Goal: Task Accomplishment & Management: Manage account settings

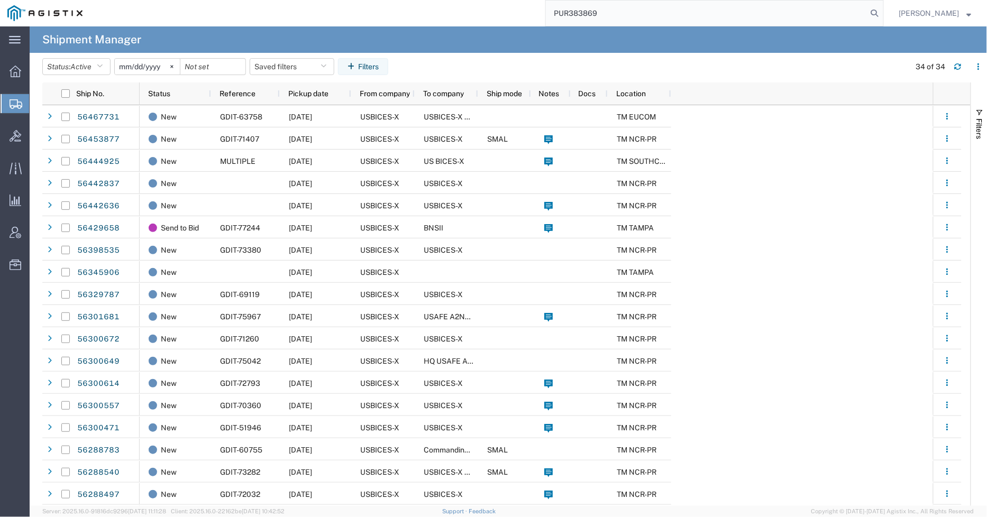
type input "PUR383869"
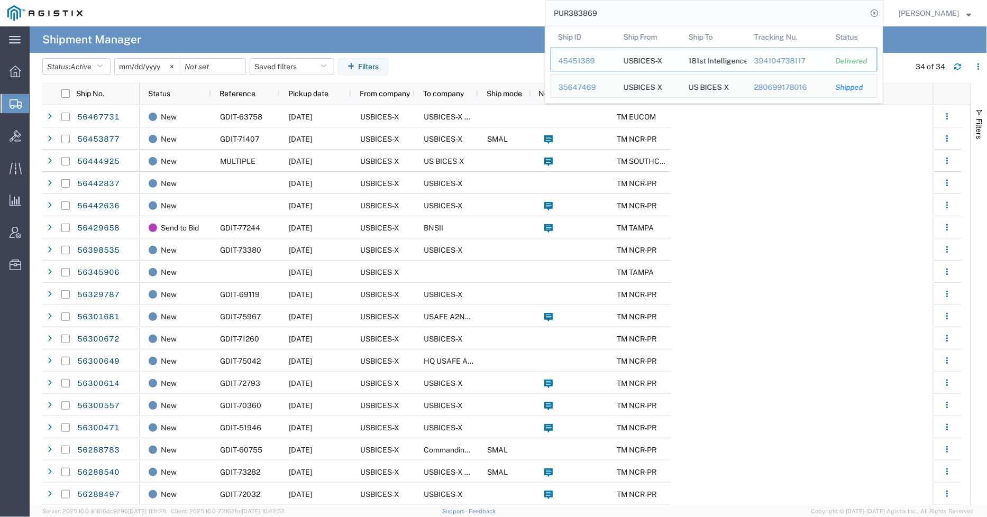
click at [590, 58] on div "45451389" at bounding box center [584, 61] width 50 height 11
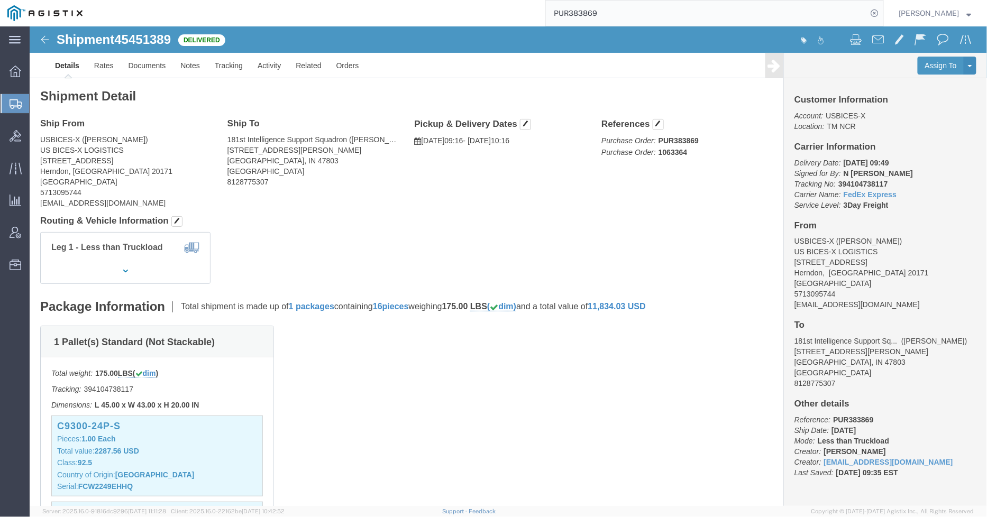
click div "1 Pallet(s) Standard (Not Stackable) Total weight: 175.00 LBS ( dim ) Tracking:…"
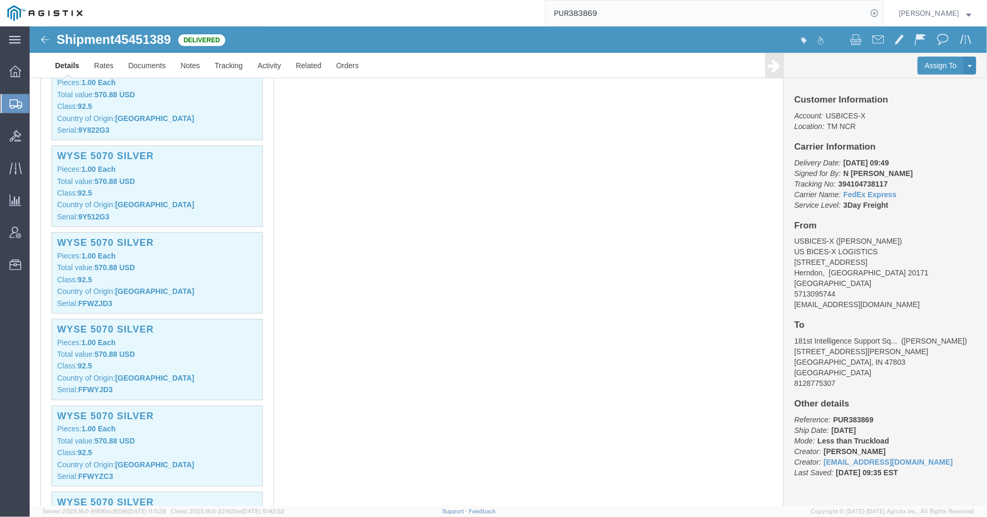
scroll to position [1058, 0]
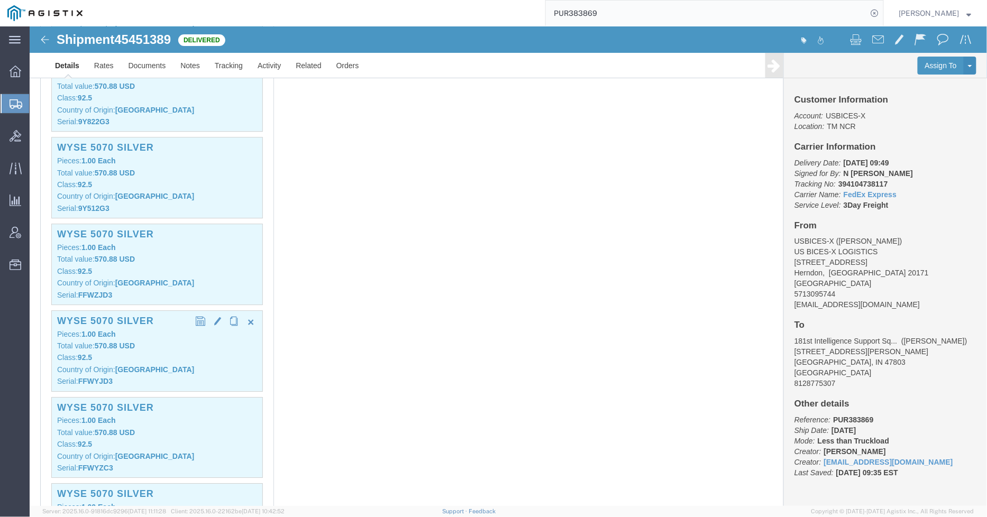
click p "Class: 92.5"
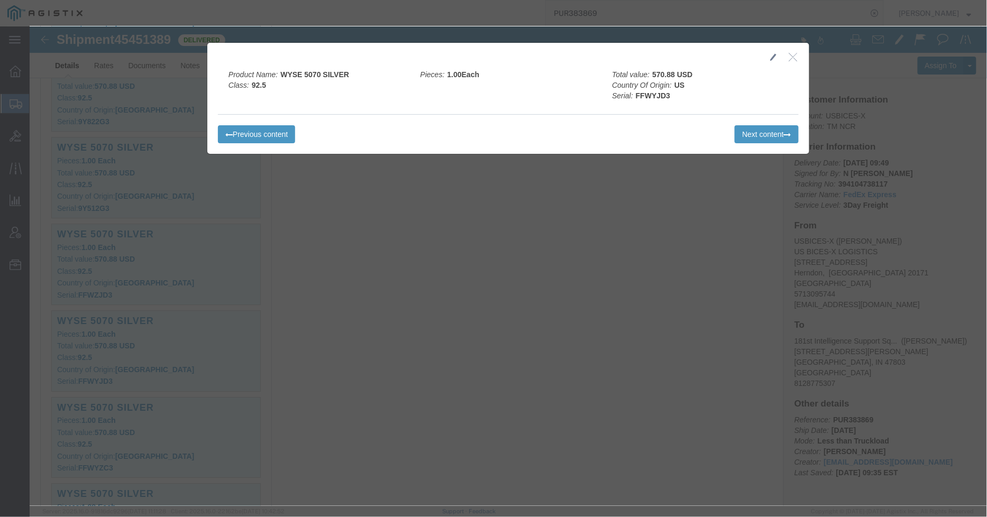
click button "button"
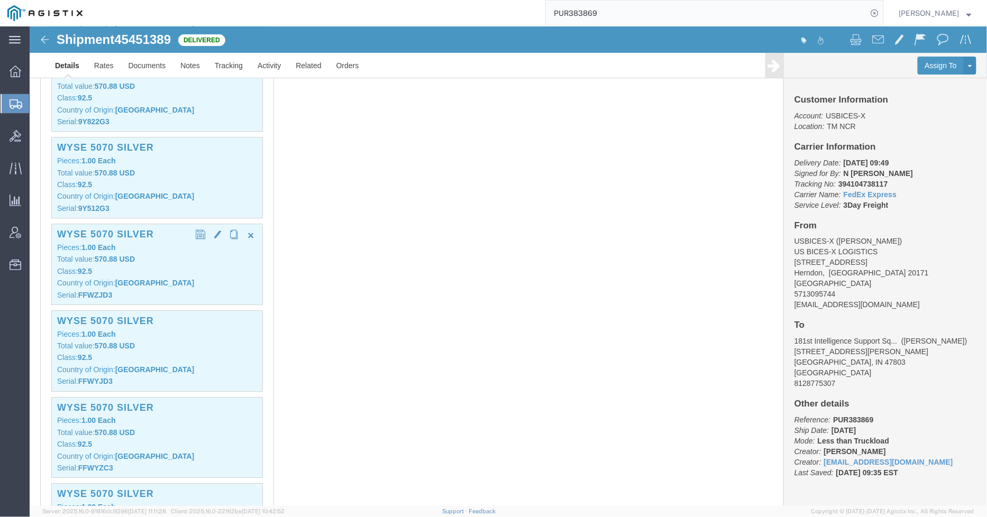
click p "Class: 92.5"
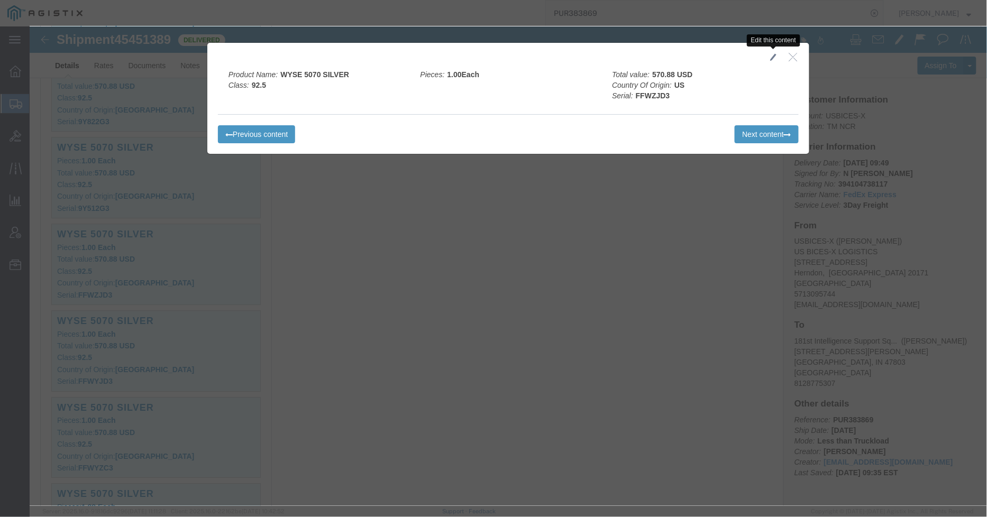
click span "button"
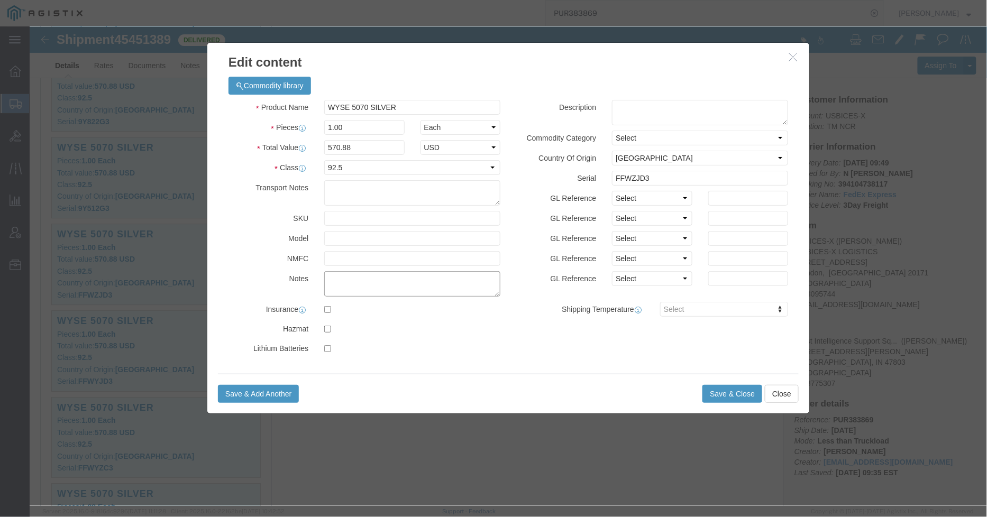
click textarea
type textarea "Asset Tag: 098642"
click button "Save & Close"
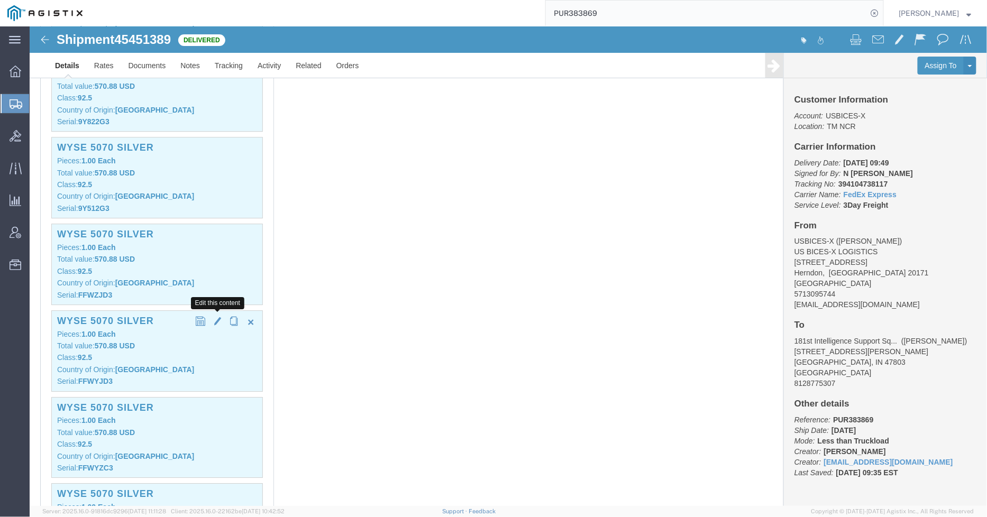
click span "button"
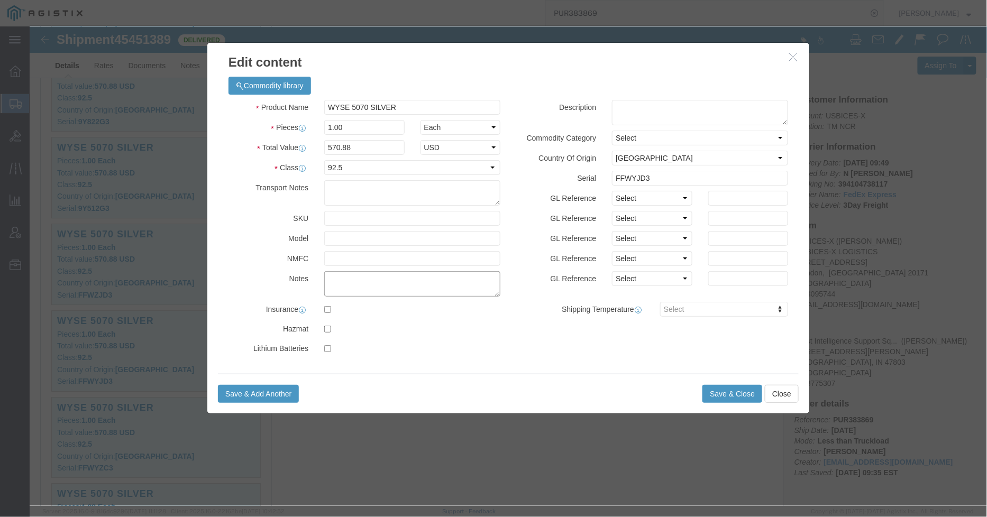
click textarea
type textarea "Asset Tag: 098636"
click button "Save & Close"
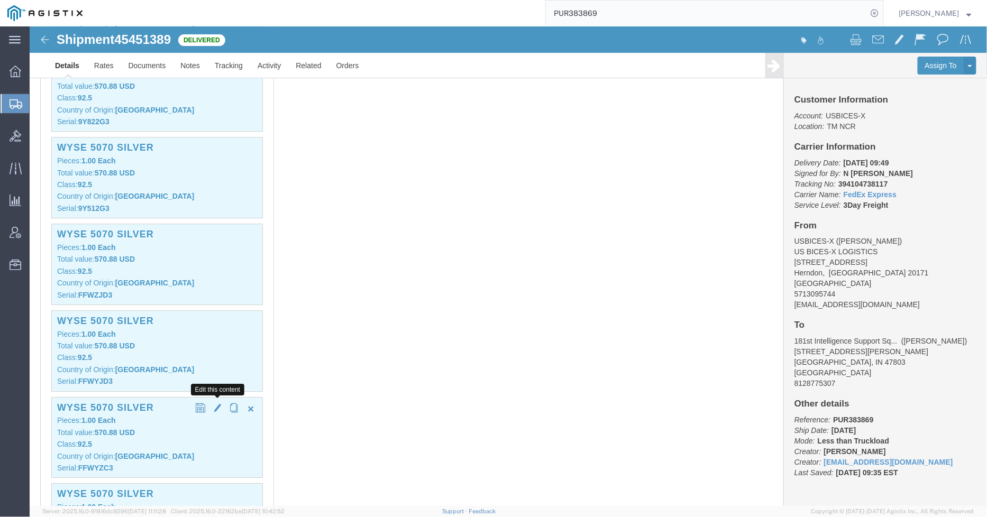
click span "button"
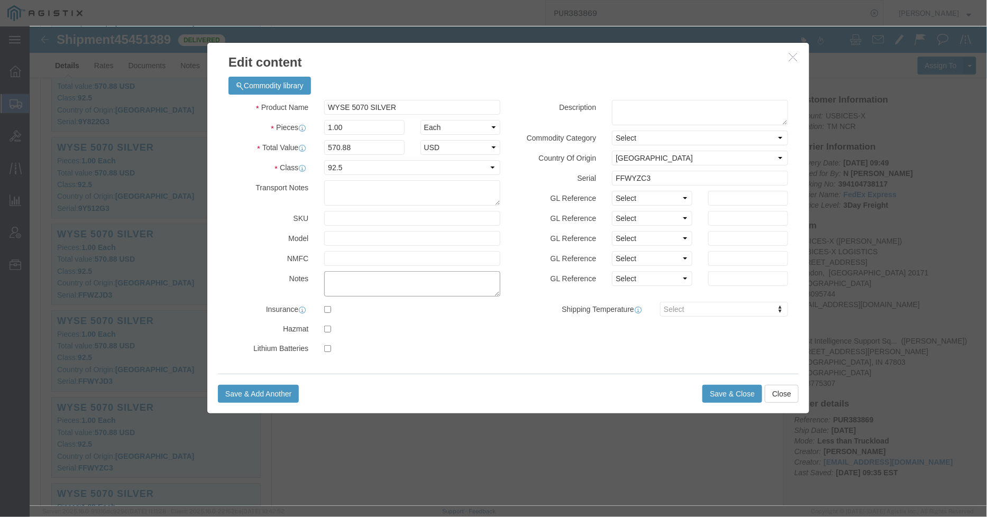
click textarea
type textarea "Asset Tag: 098610"
click button "Save & Close"
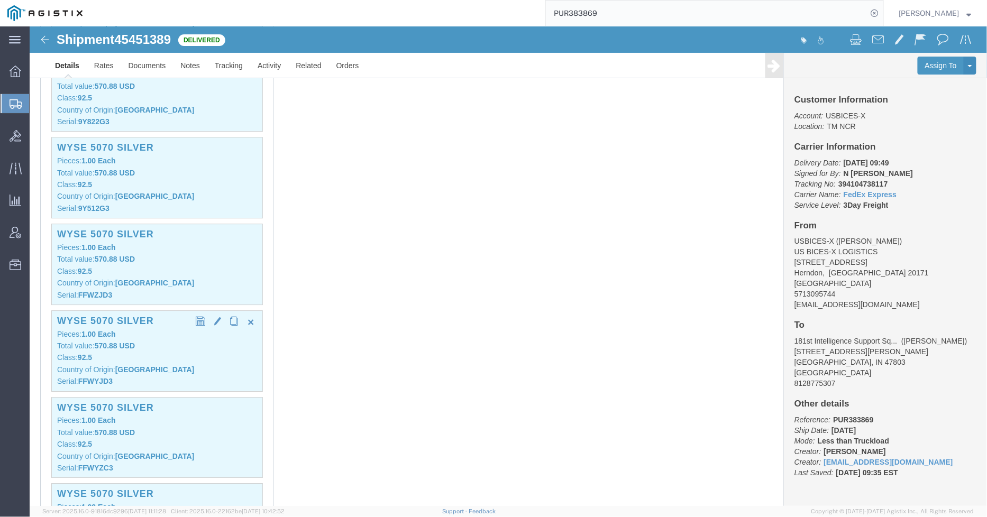
click div "WYSE 5070 SILVER Pieces: 1.00 Each Total value: 570.88 USD Class: 92.5 Country …"
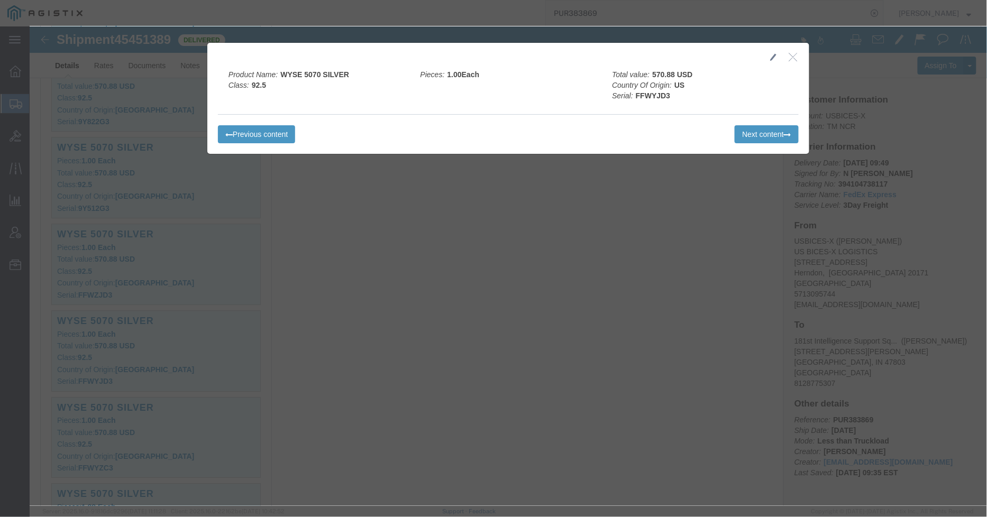
click icon "button"
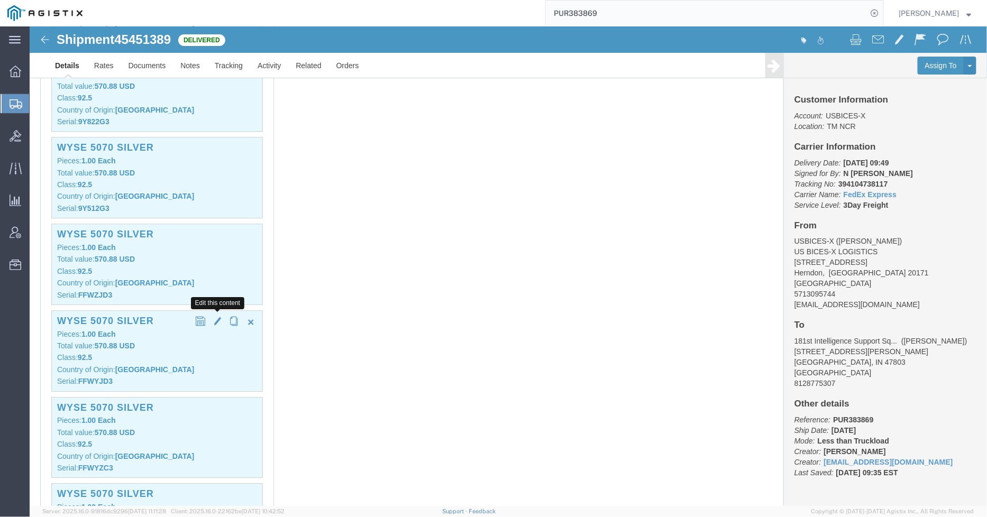
click span "button"
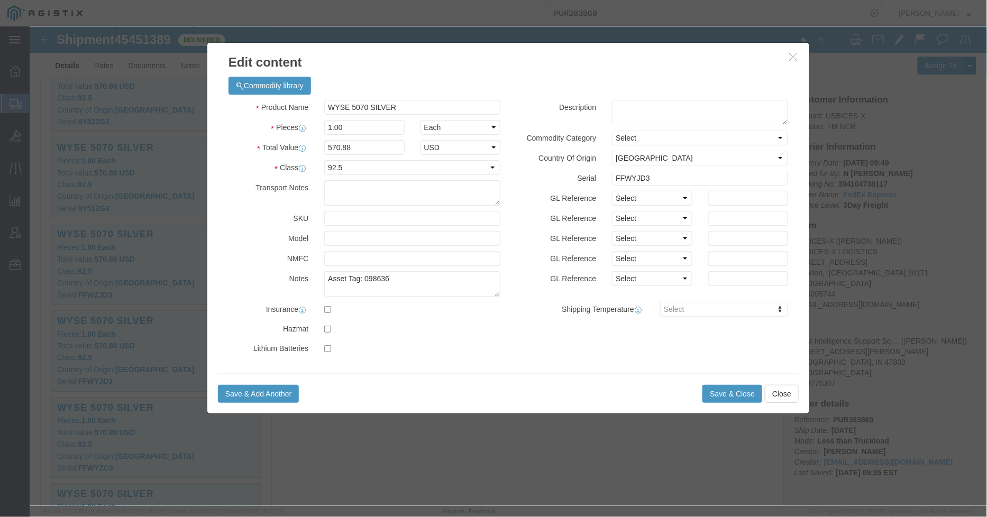
click h3 "Edit content"
click button "button"
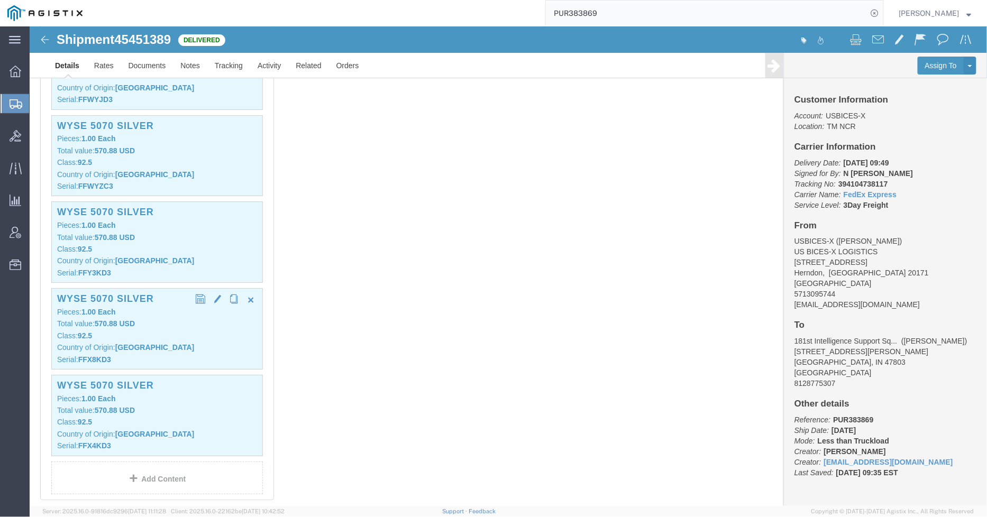
scroll to position [1352, 0]
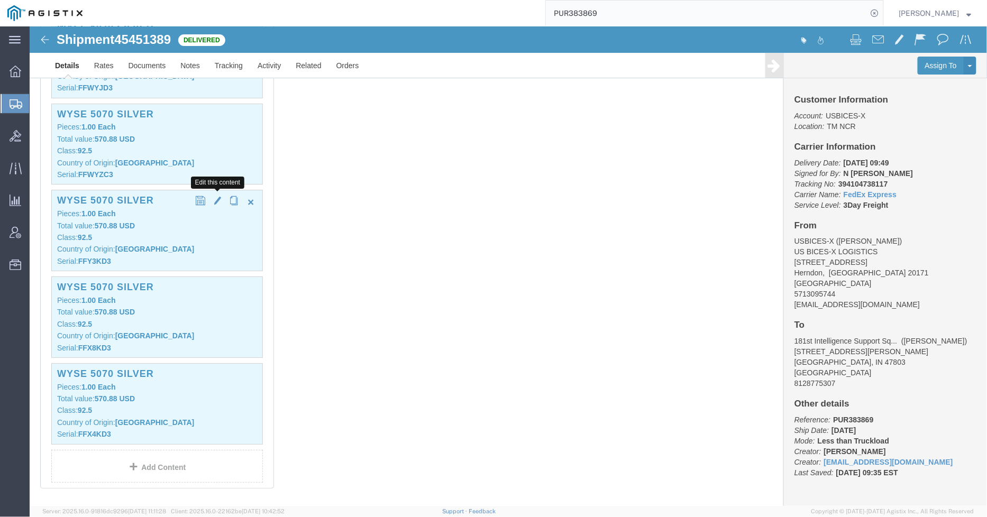
click span "button"
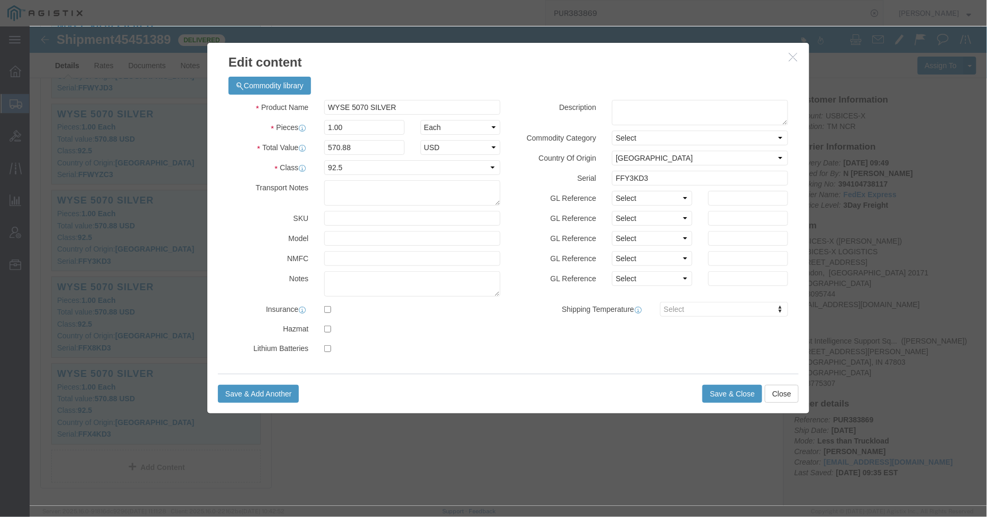
click icon "button"
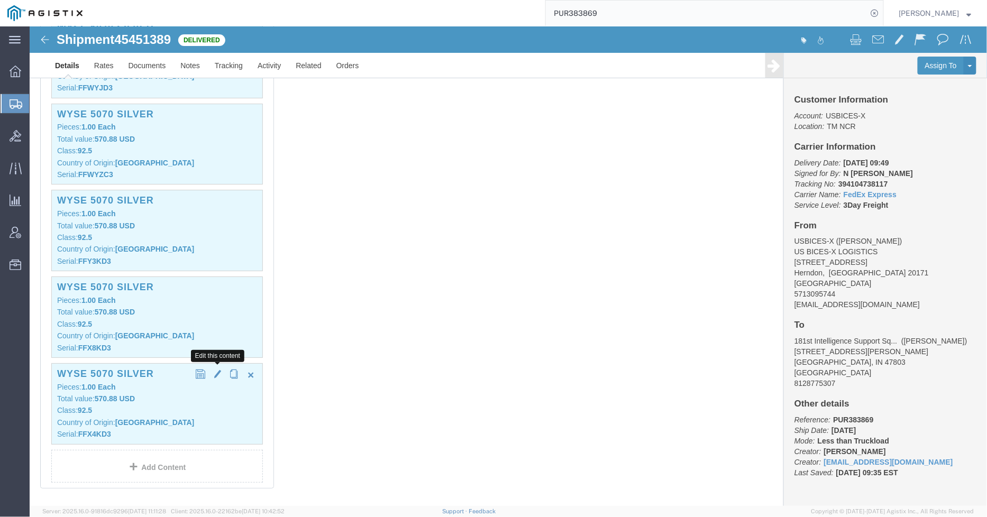
click span "button"
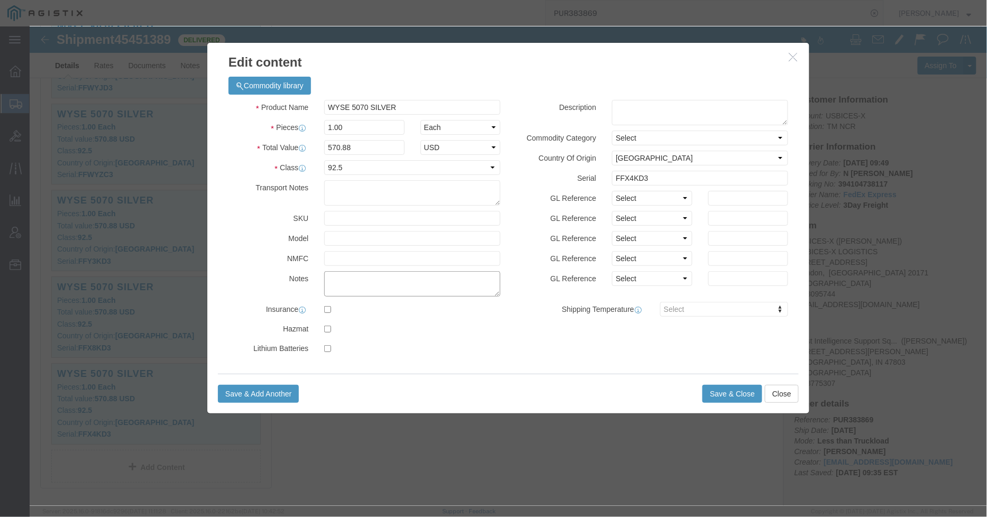
click textarea
type textarea "Asset Tag: 098616"
click button "Save & Close"
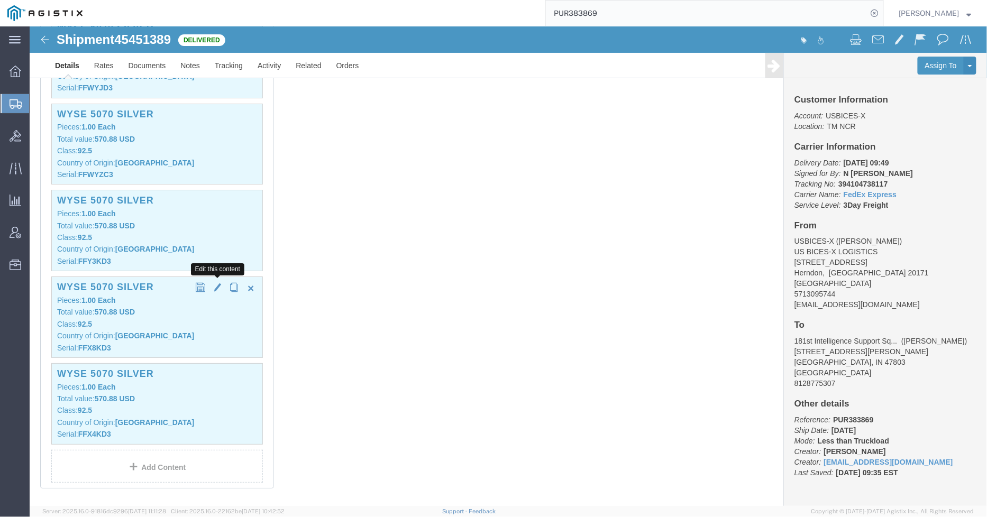
click span "button"
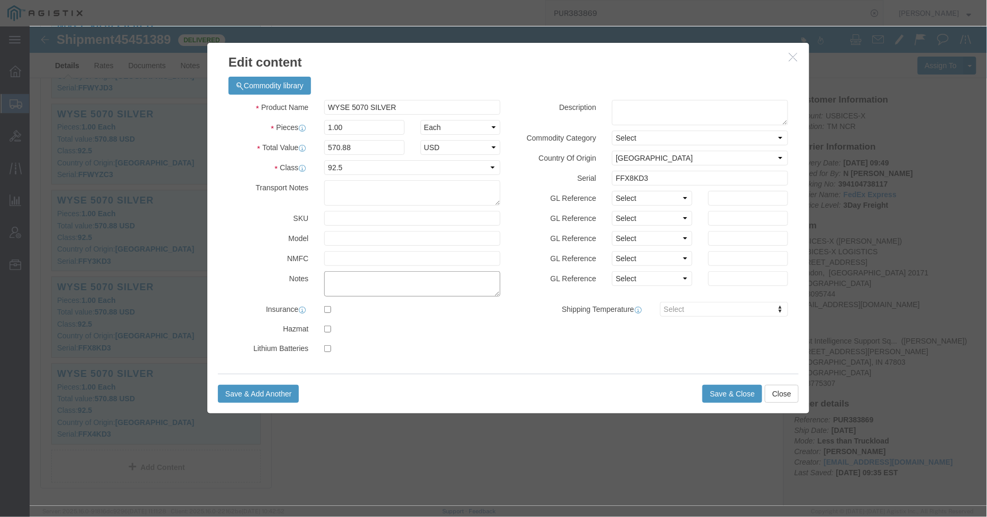
click textarea
type textarea "Asset Tag: 098617"
click button "Save & Close"
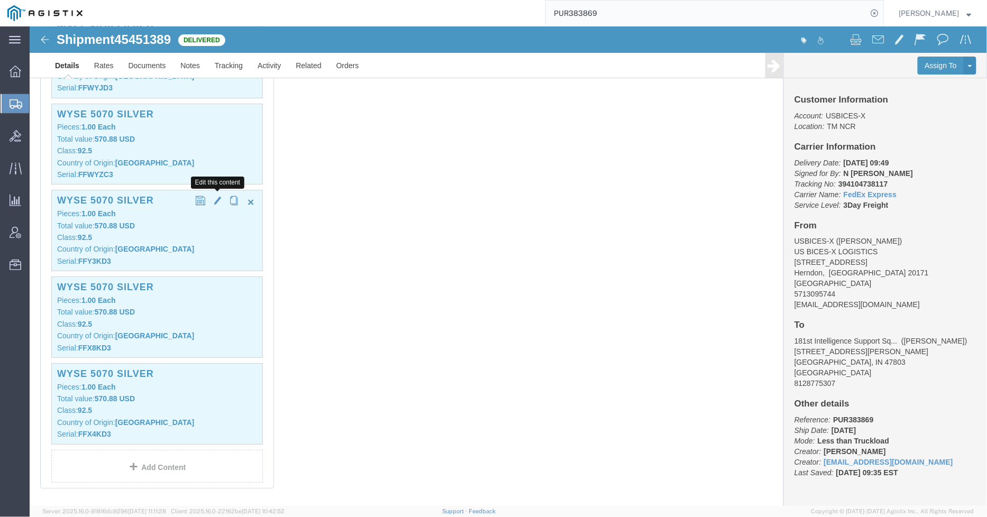
click span "button"
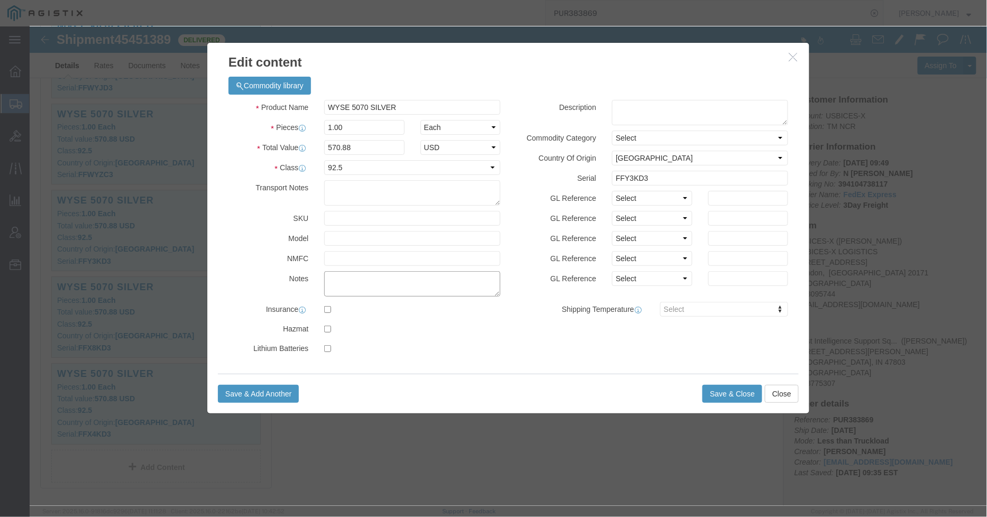
click textarea
type textarea "Asset Tag: 098102"
click button "Save & Close"
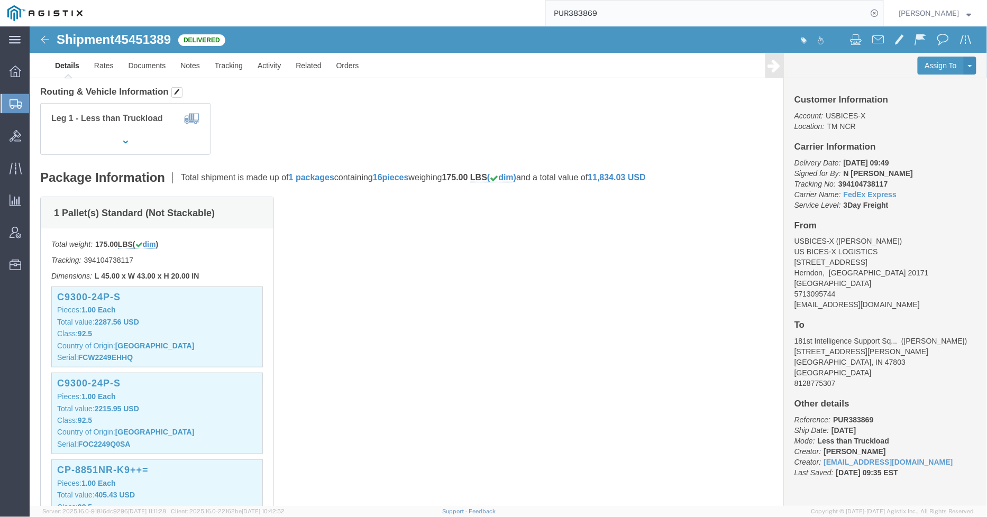
scroll to position [0, 0]
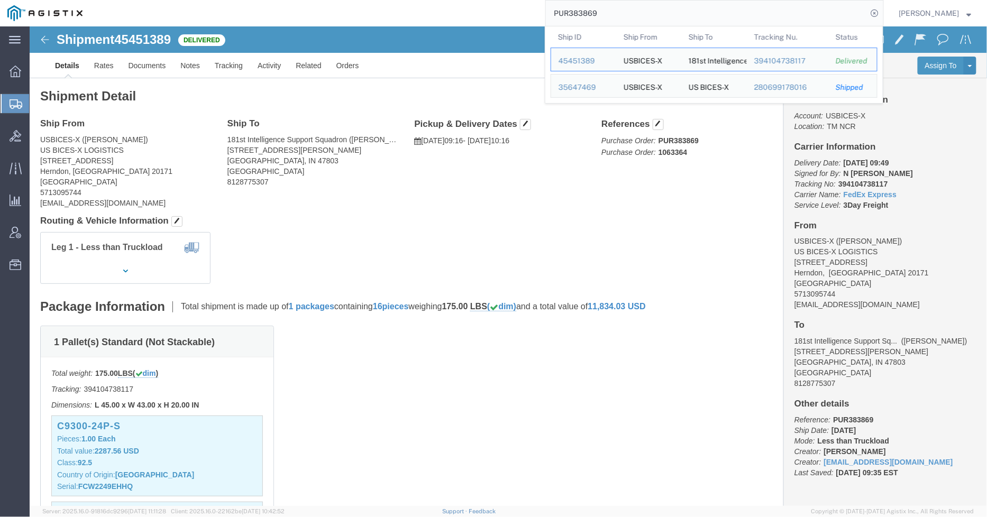
drag, startPoint x: 641, startPoint y: 8, endPoint x: 535, endPoint y: 8, distance: 105.8
click at [535, 8] on div "PUR383869 Ship ID Ship From Ship To Tracking Nu. Status Ship ID 45451389 Ship F…" at bounding box center [487, 13] width 794 height 26
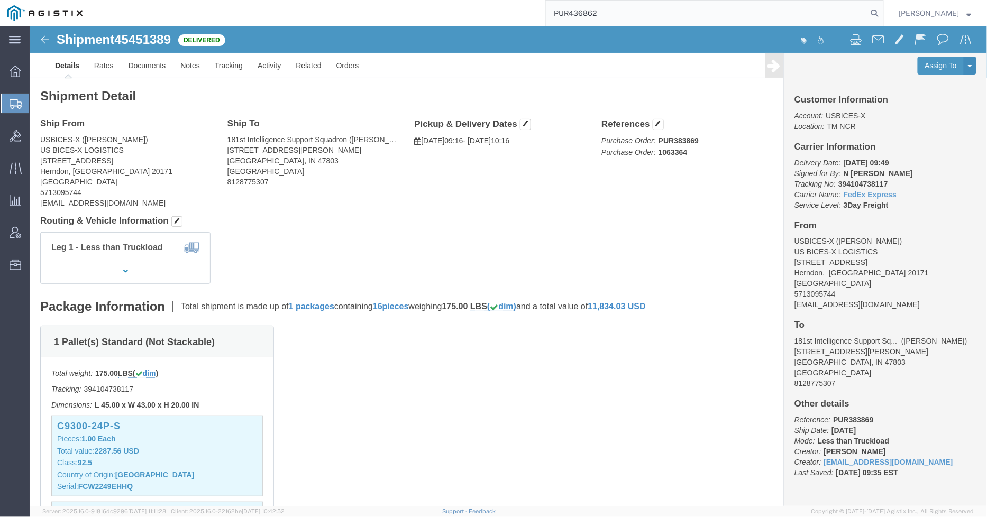
type input "PUR436862"
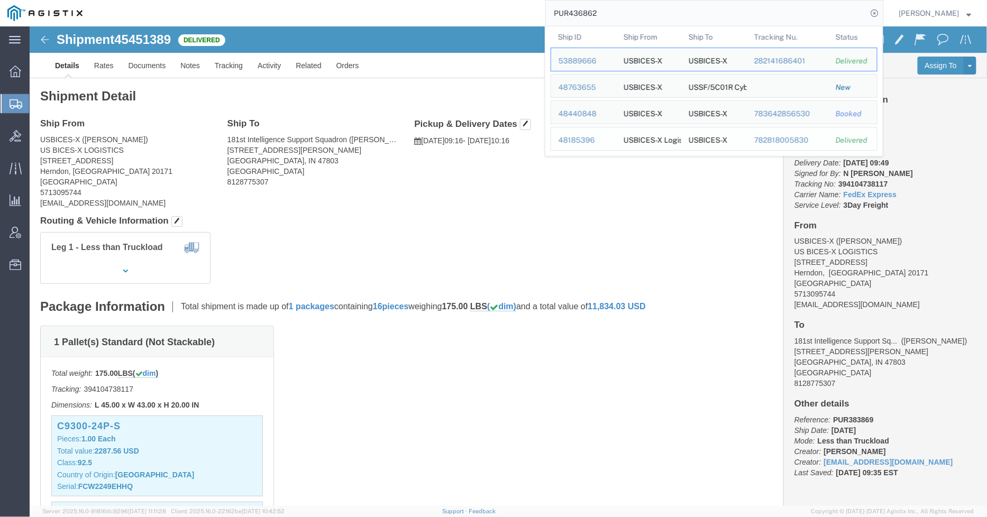
click at [585, 138] on div "48185396" at bounding box center [584, 140] width 50 height 11
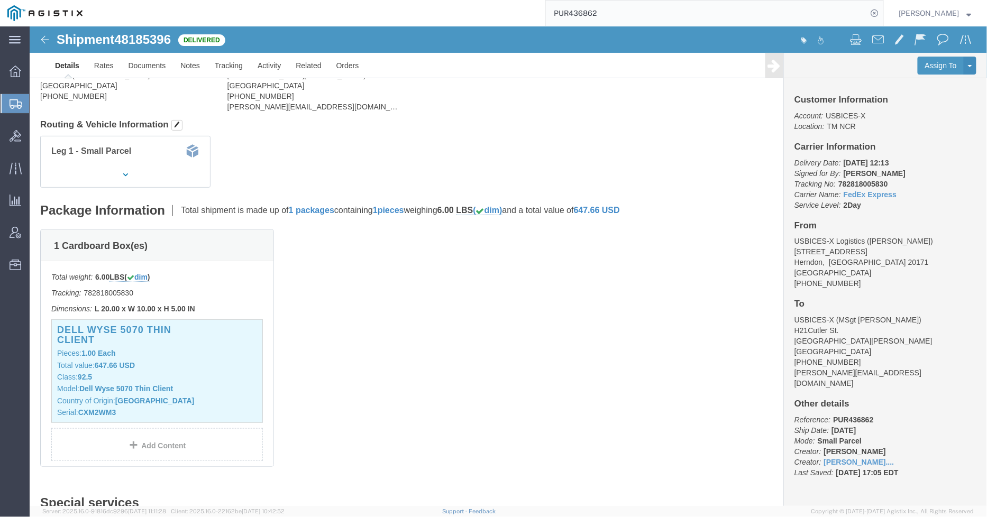
scroll to position [176, 0]
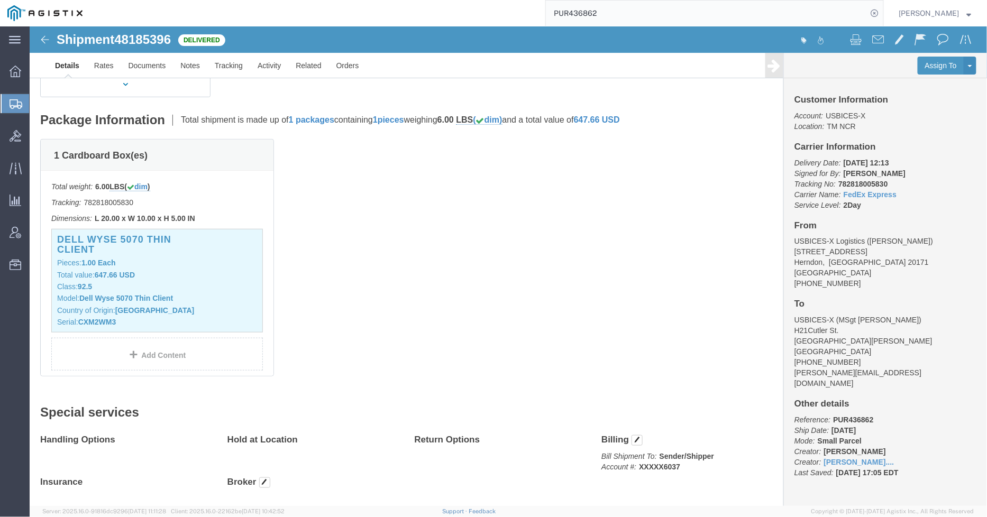
click at [633, 14] on input "PUR436862" at bounding box center [707, 13] width 322 height 25
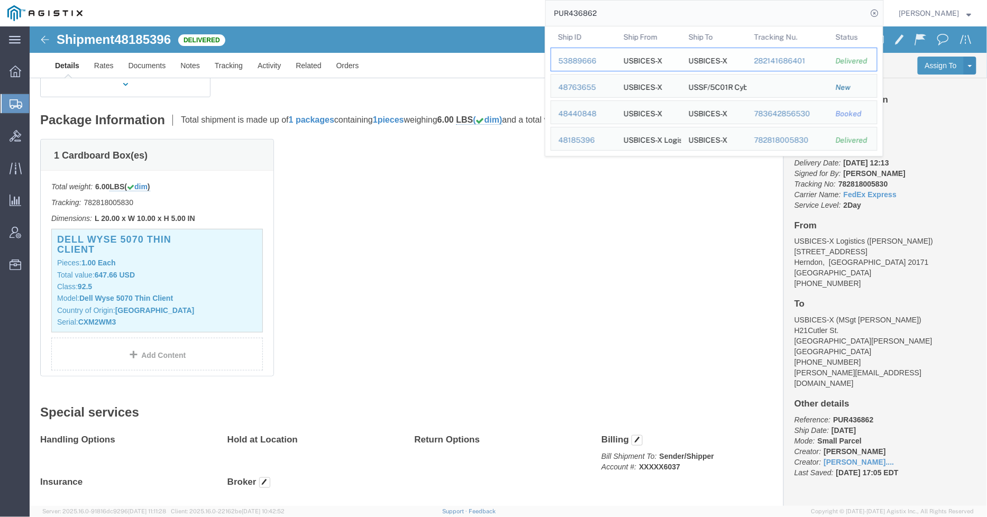
click at [583, 60] on div "53889666" at bounding box center [584, 61] width 50 height 11
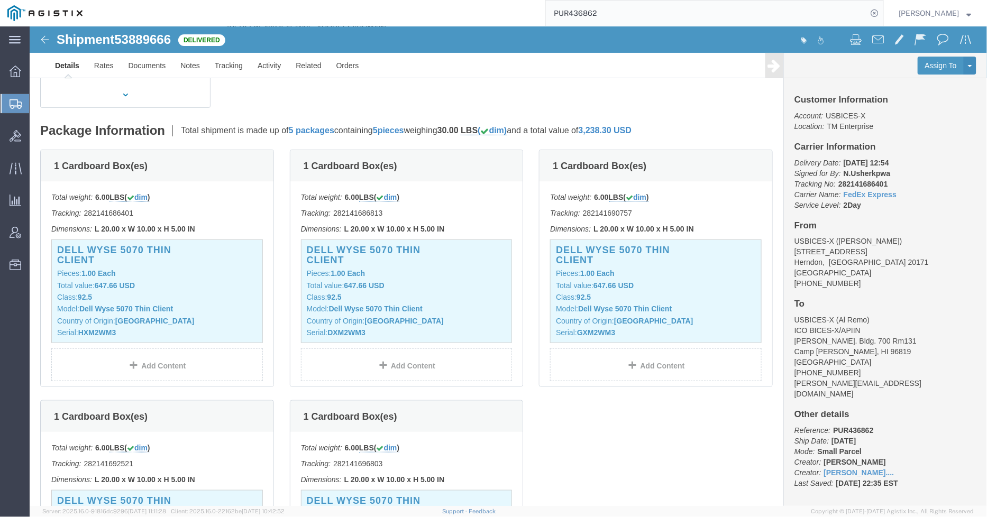
scroll to position [235, 0]
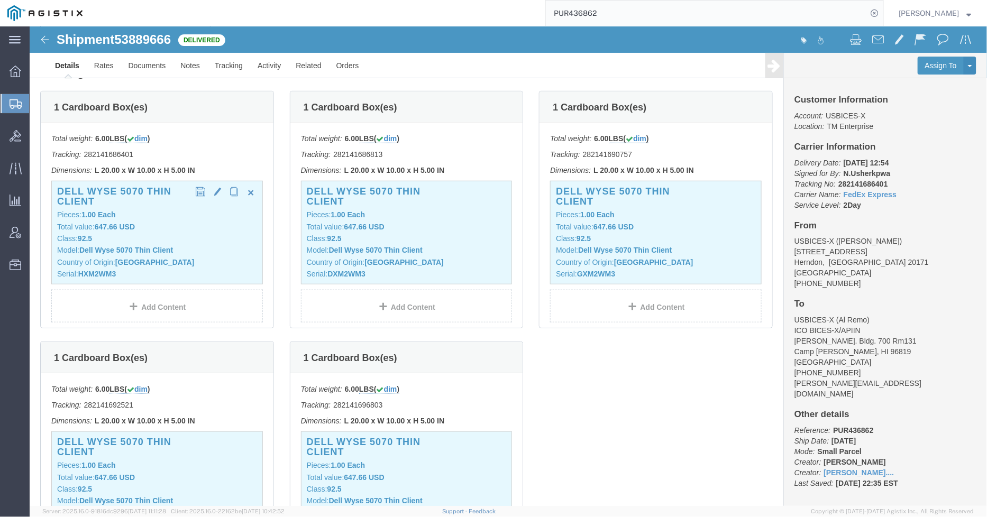
click p "Model: Dell Wyse 5070 Thin Client"
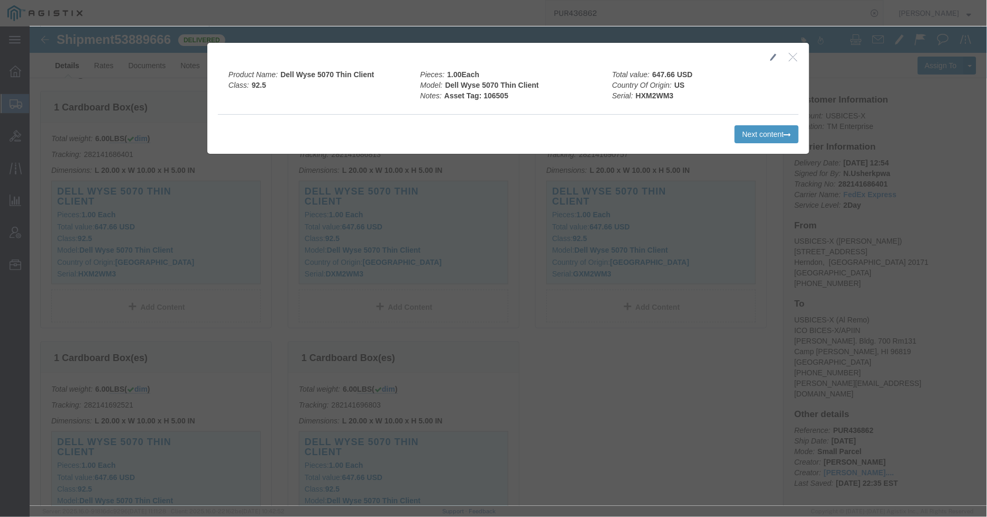
click icon "button"
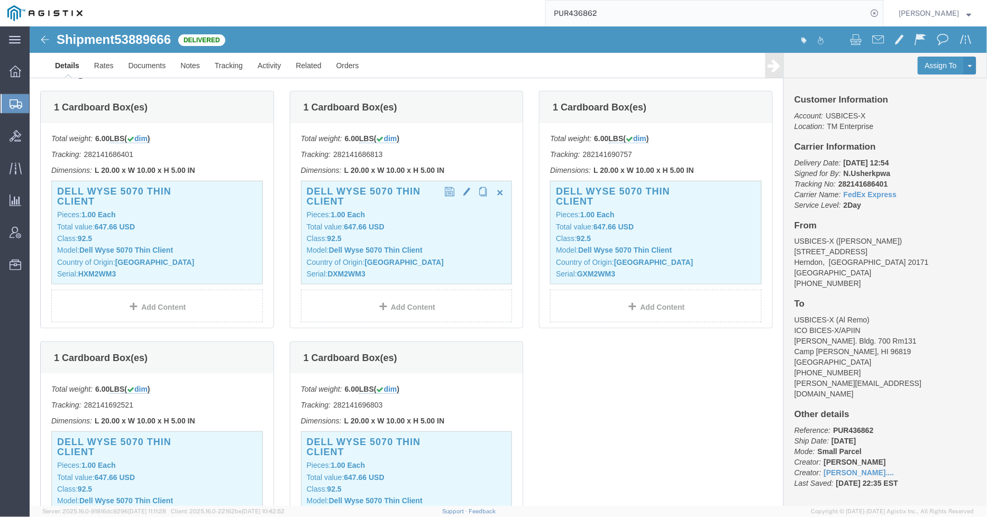
click p "Country of Origin: [GEOGRAPHIC_DATA]"
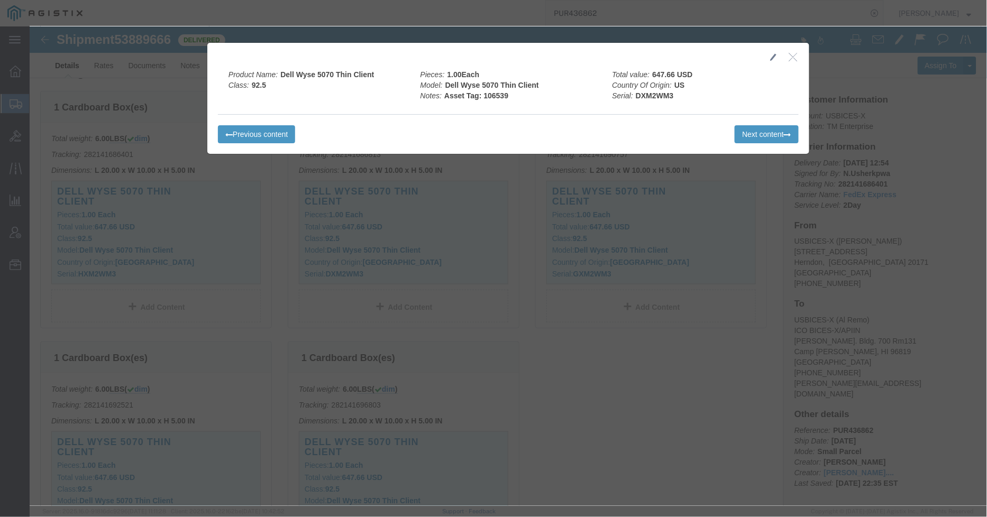
click icon "button"
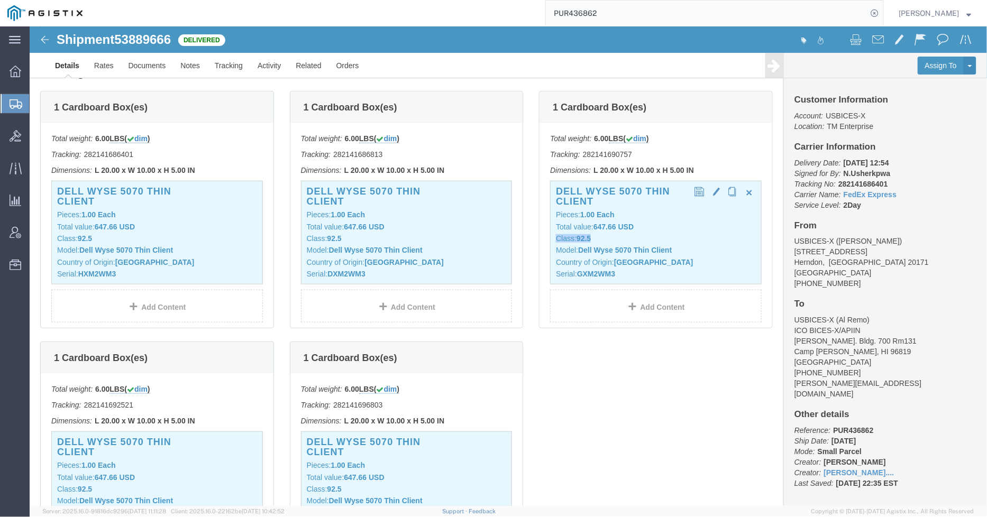
click div "Dell Wyse 5070 Thin Client Pieces: 1.00 Each Total value: 647.66 USD Class: 92.…"
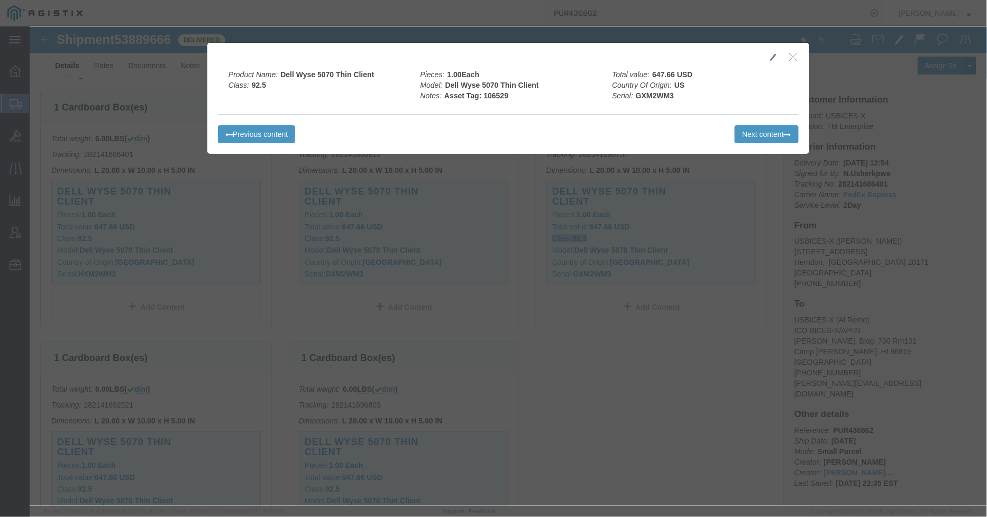
click icon "button"
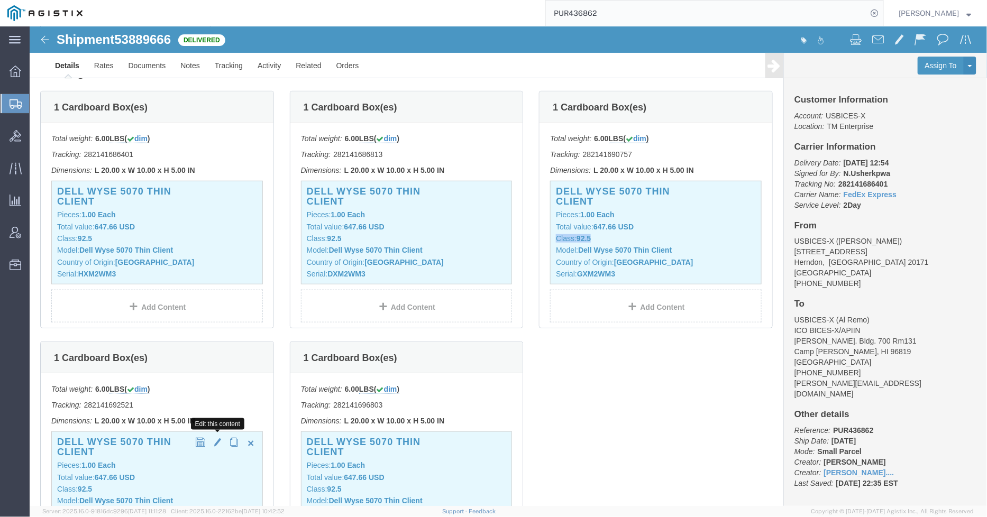
click button "button"
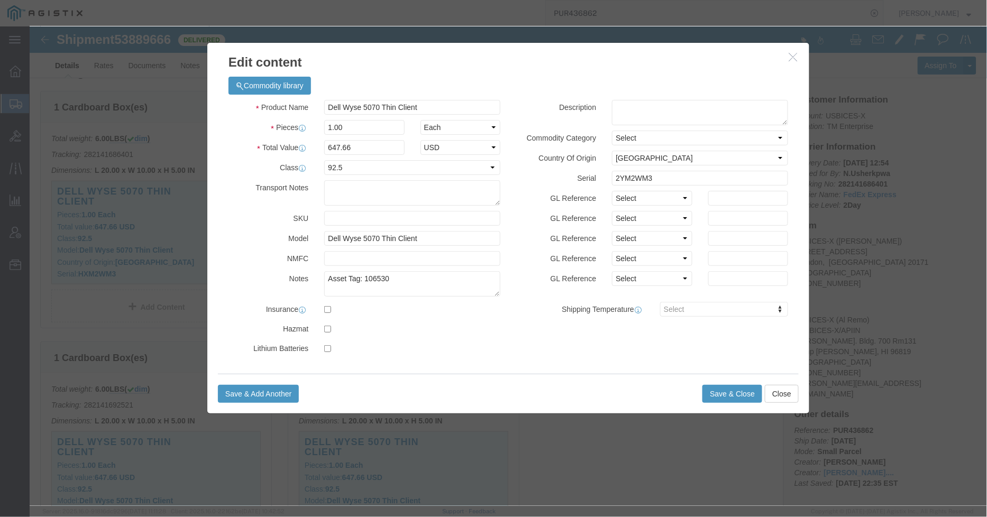
click button "button"
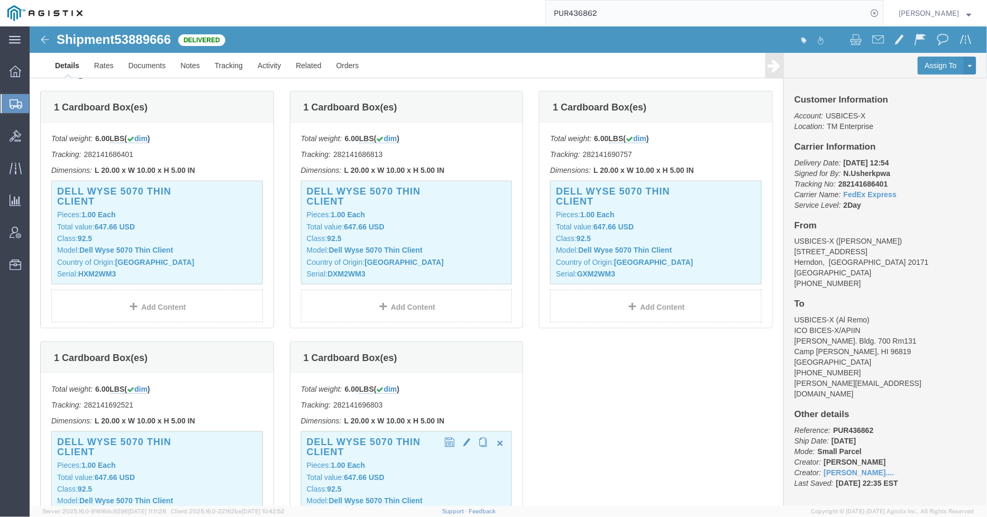
click p "Pieces: 1.00 Each"
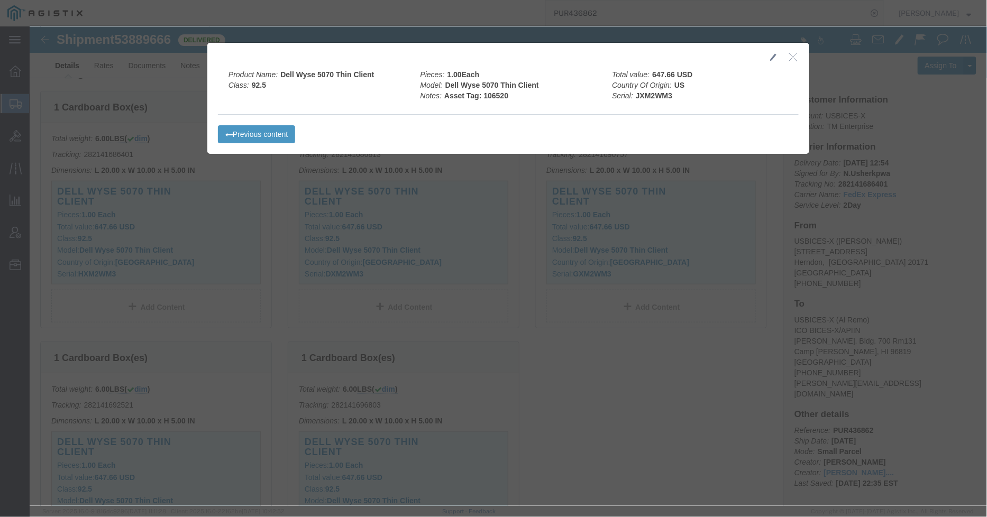
click icon "button"
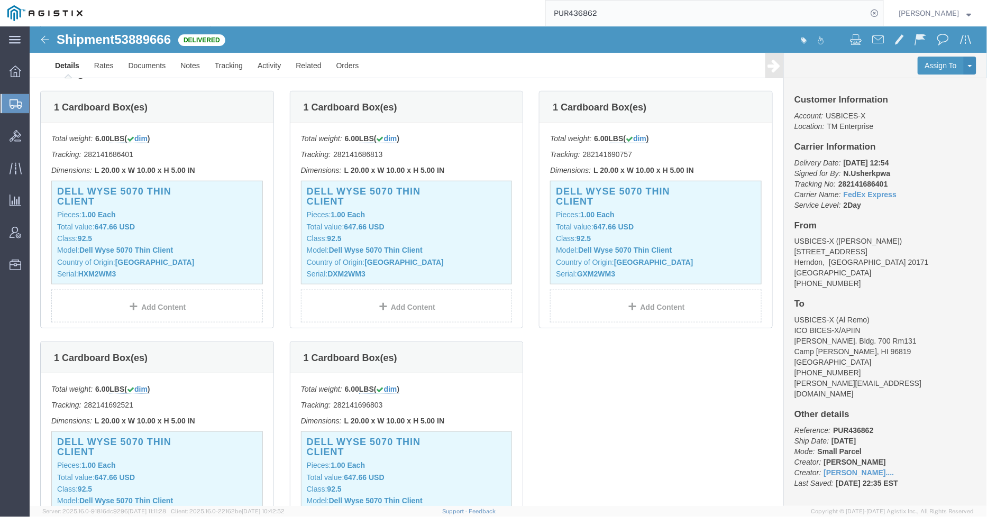
click at [783, 16] on input "PUR436862" at bounding box center [707, 13] width 322 height 25
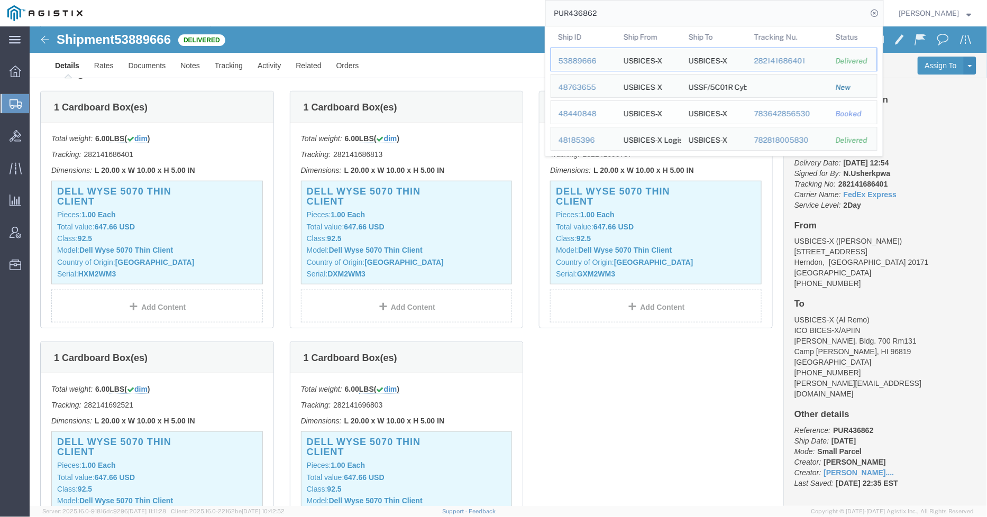
click at [584, 115] on div "48440848" at bounding box center [584, 113] width 50 height 11
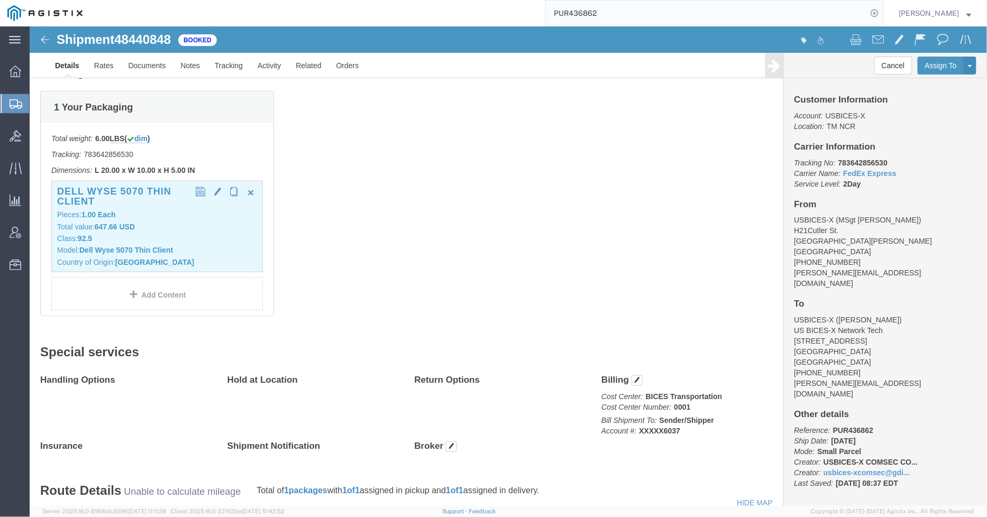
click p "Model: Dell Wyse 5070 Thin Client"
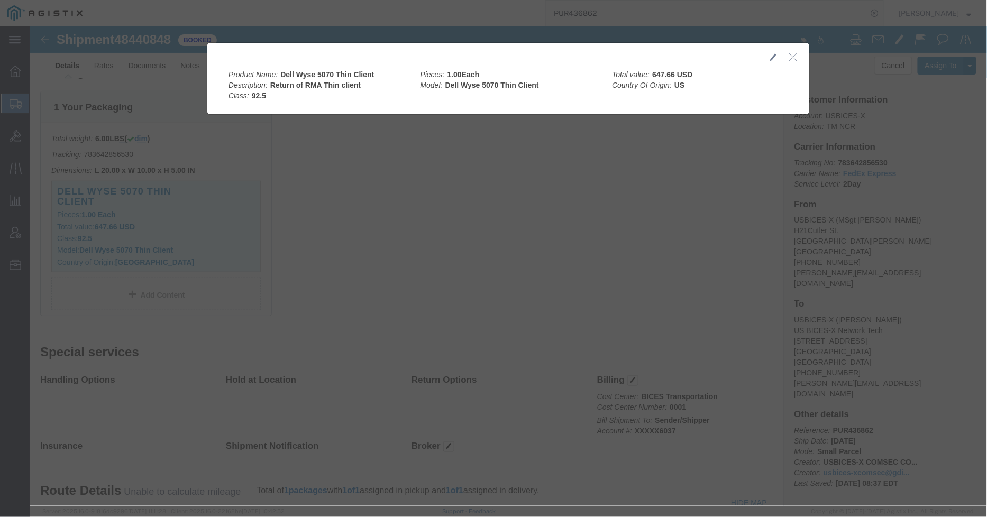
click button "button"
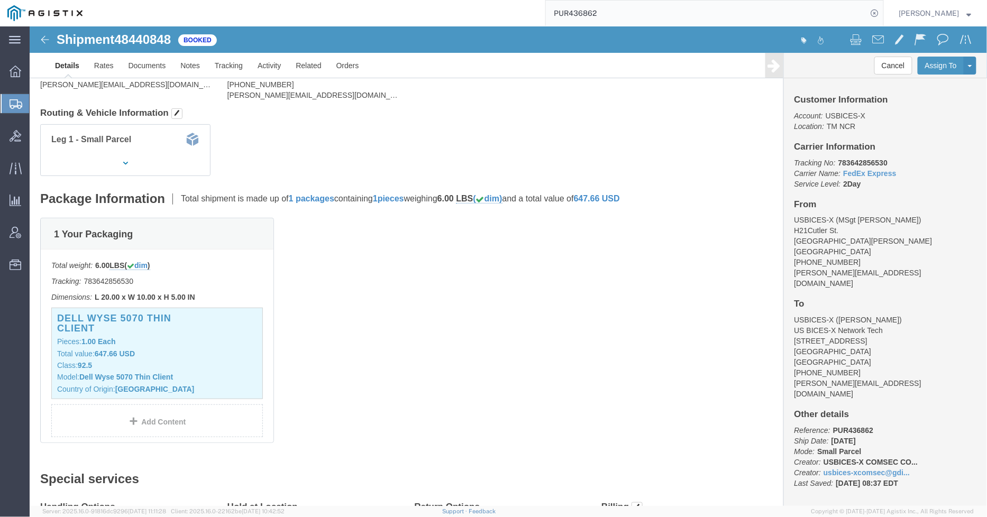
scroll to position [235, 0]
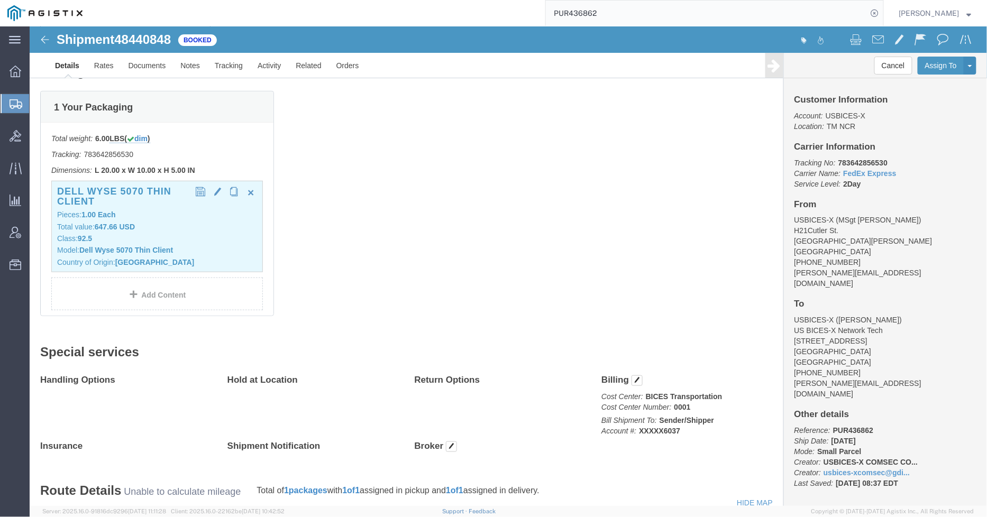
click p "Class: 92.5"
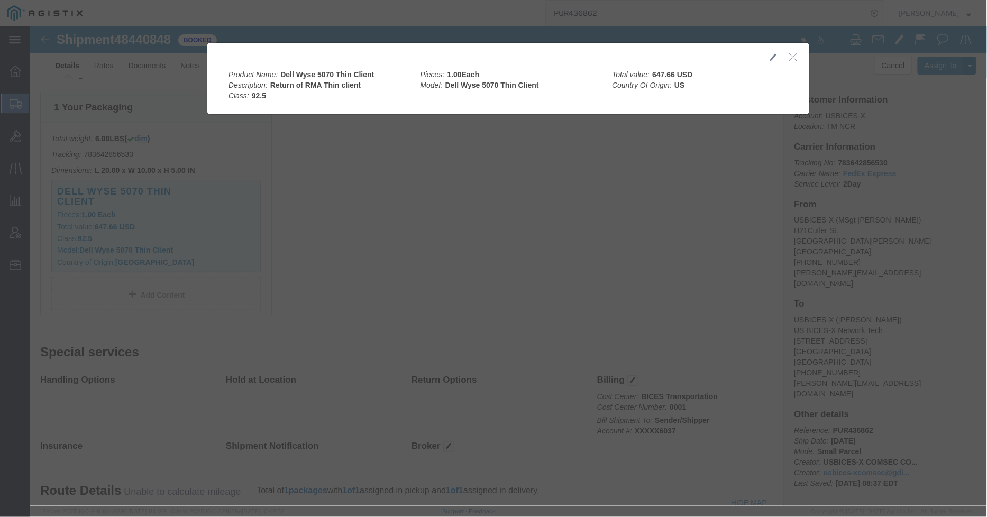
click icon "button"
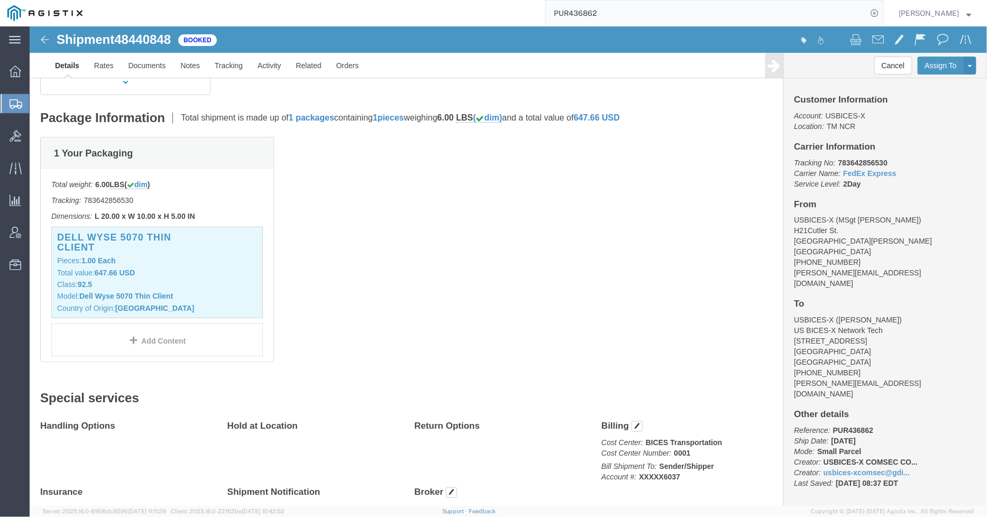
scroll to position [117, 0]
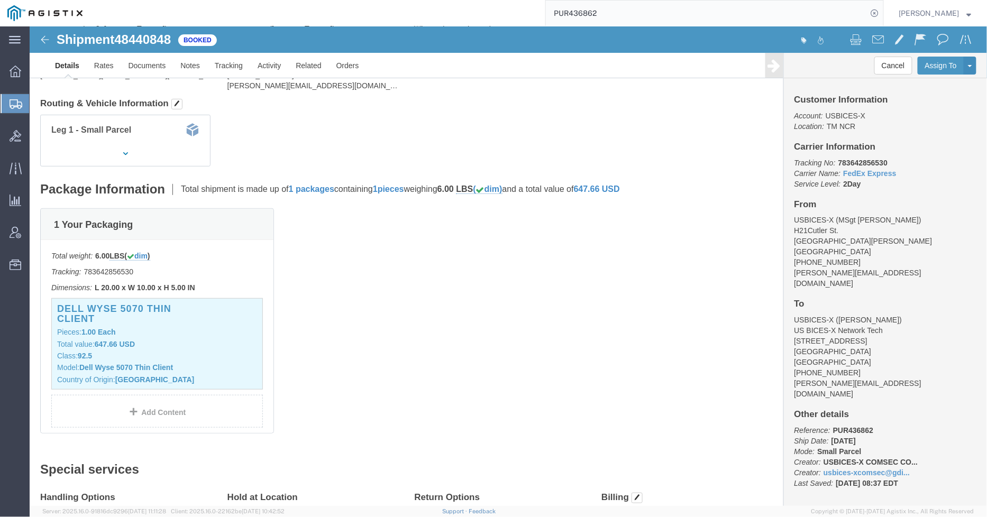
drag, startPoint x: 779, startPoint y: 21, endPoint x: 758, endPoint y: 25, distance: 22.0
click at [777, 21] on input "PUR436862" at bounding box center [707, 13] width 322 height 25
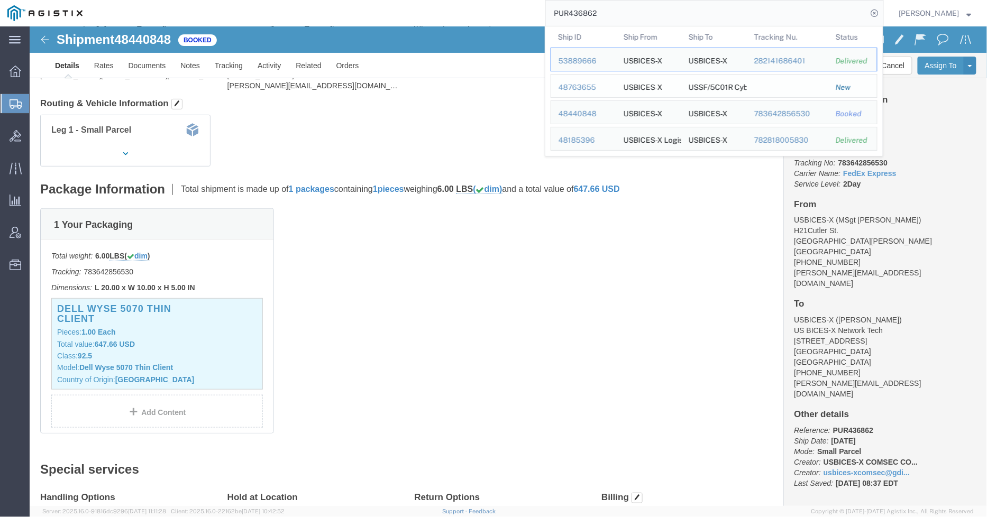
click at [591, 88] on div "48763655" at bounding box center [584, 87] width 50 height 11
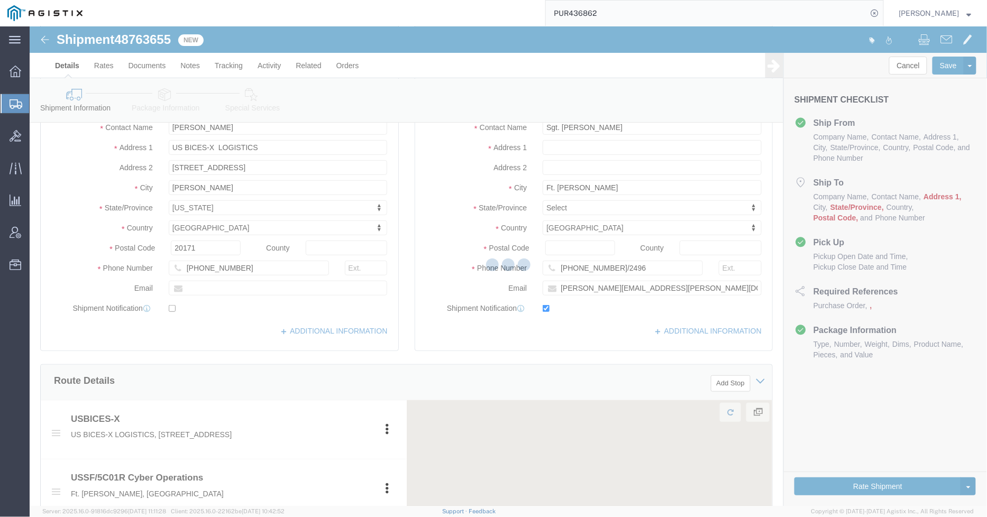
select select
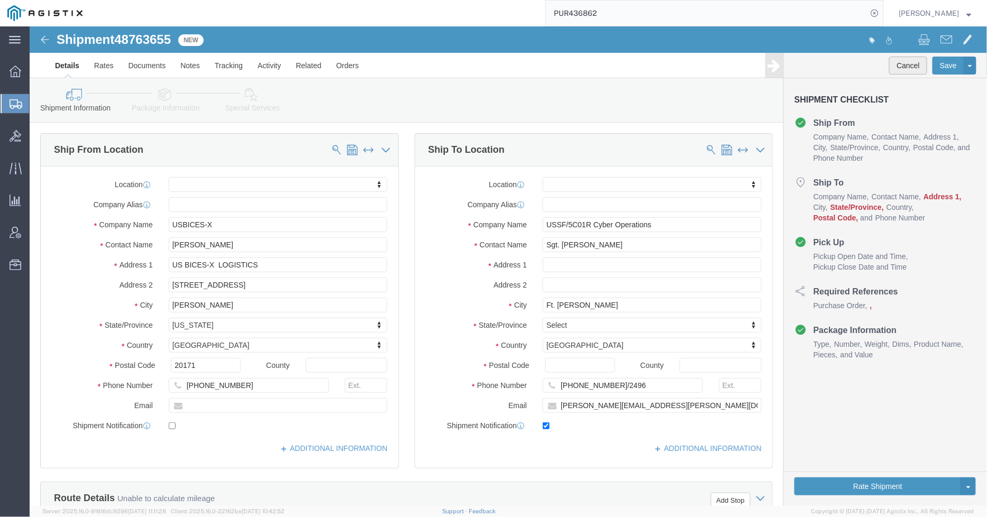
click button "Cancel"
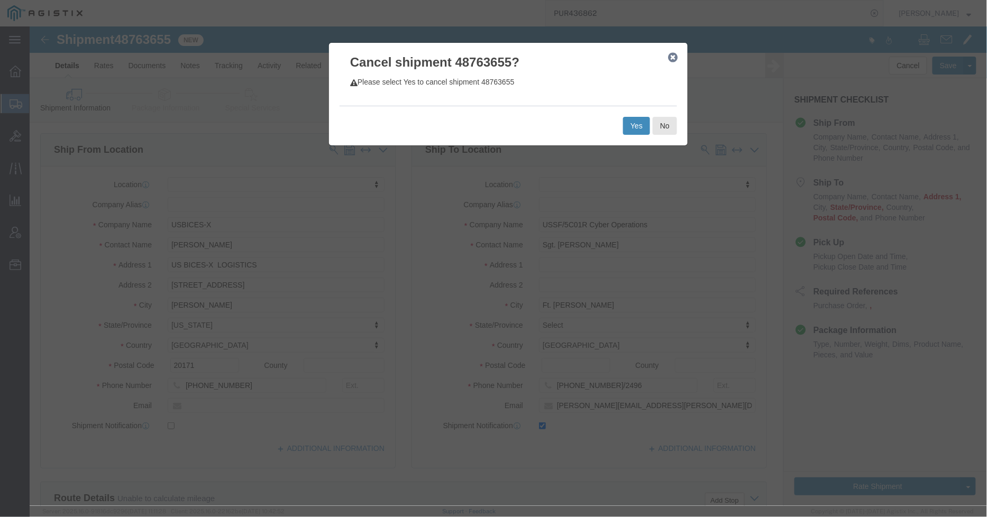
click button "Yes"
